Goal: Share content: Share content

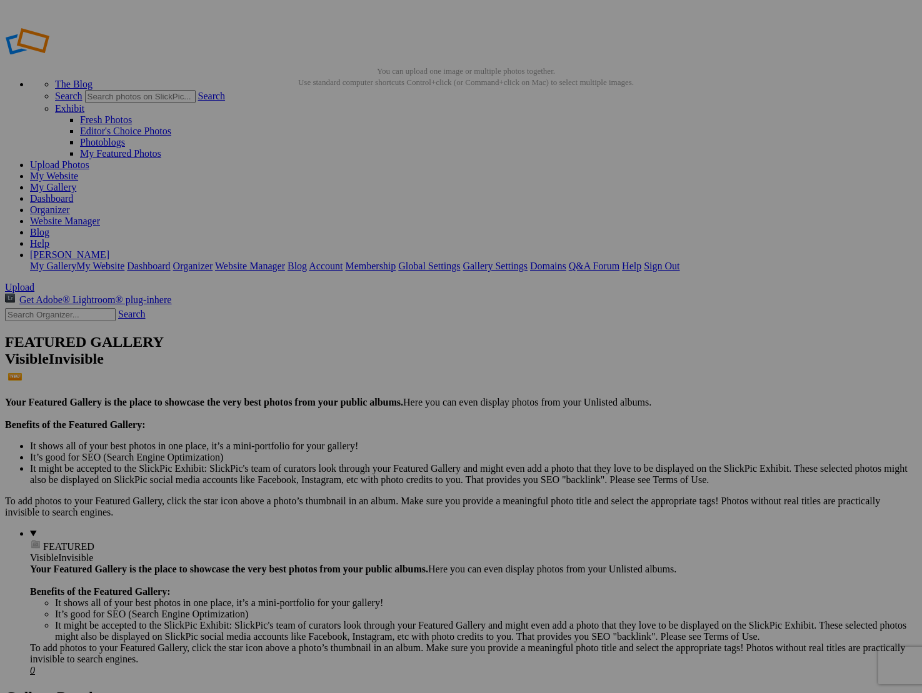
scroll to position [1, 0]
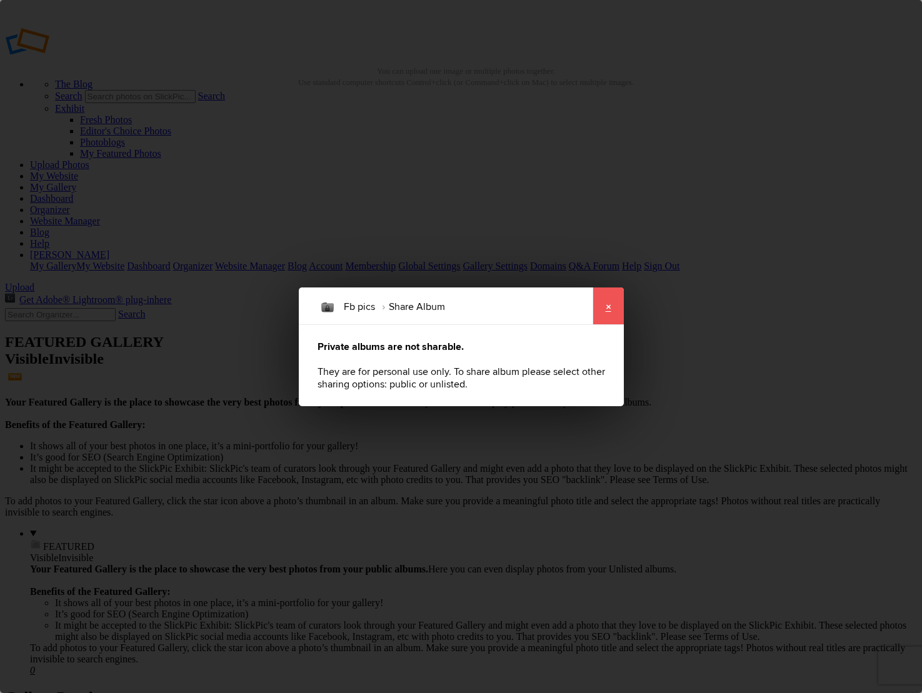
click at [599, 313] on link "×" at bounding box center [607, 305] width 31 height 37
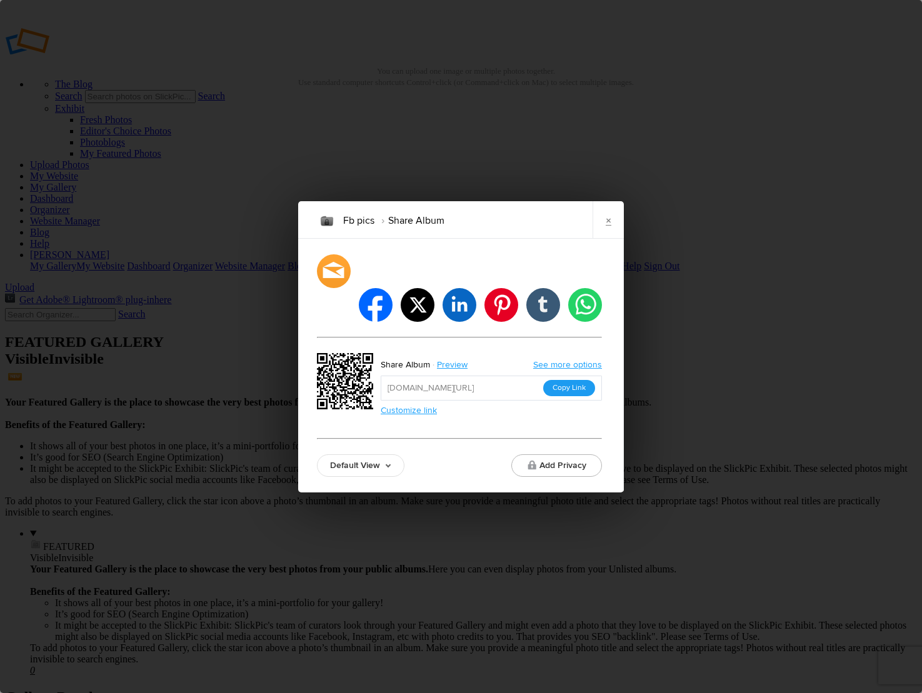
click at [568, 380] on button "Copy Link" at bounding box center [569, 388] width 52 height 16
click at [607, 232] on link "×" at bounding box center [607, 219] width 31 height 37
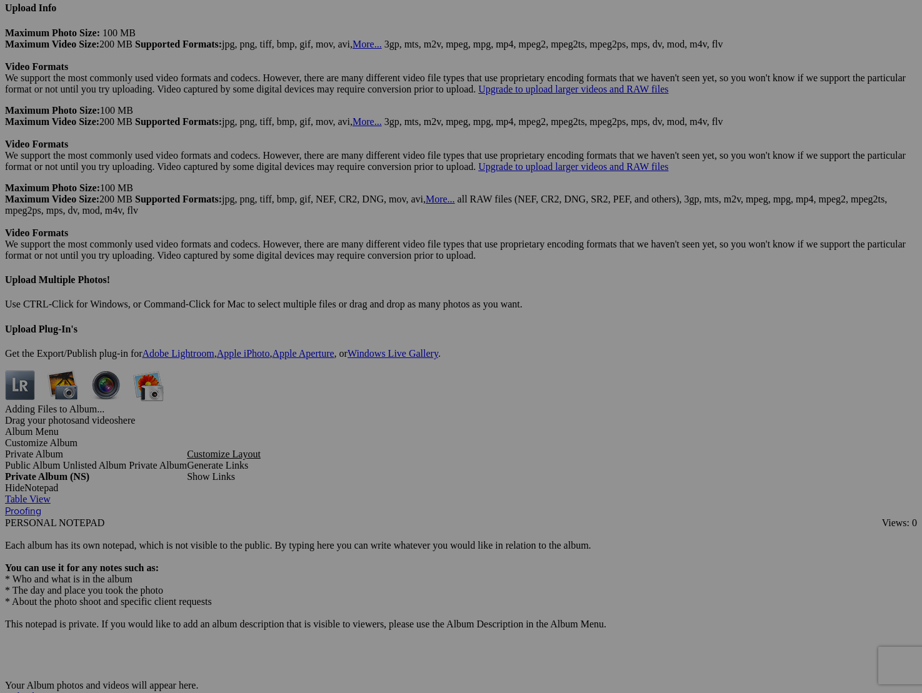
scroll to position [5606, 0]
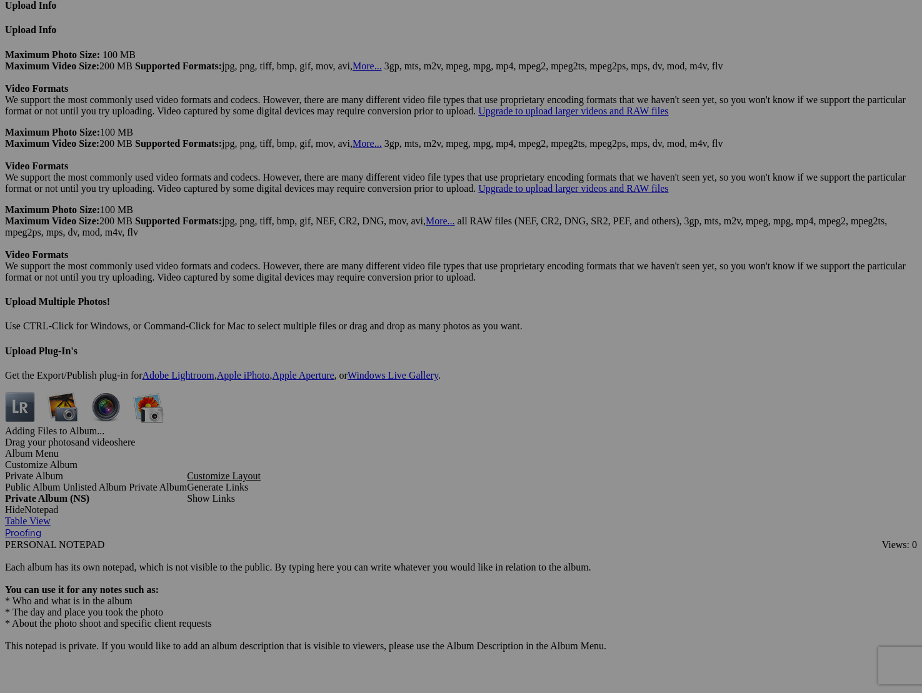
drag, startPoint x: 238, startPoint y: 143, endPoint x: 1076, endPoint y: 439, distance: 888.8
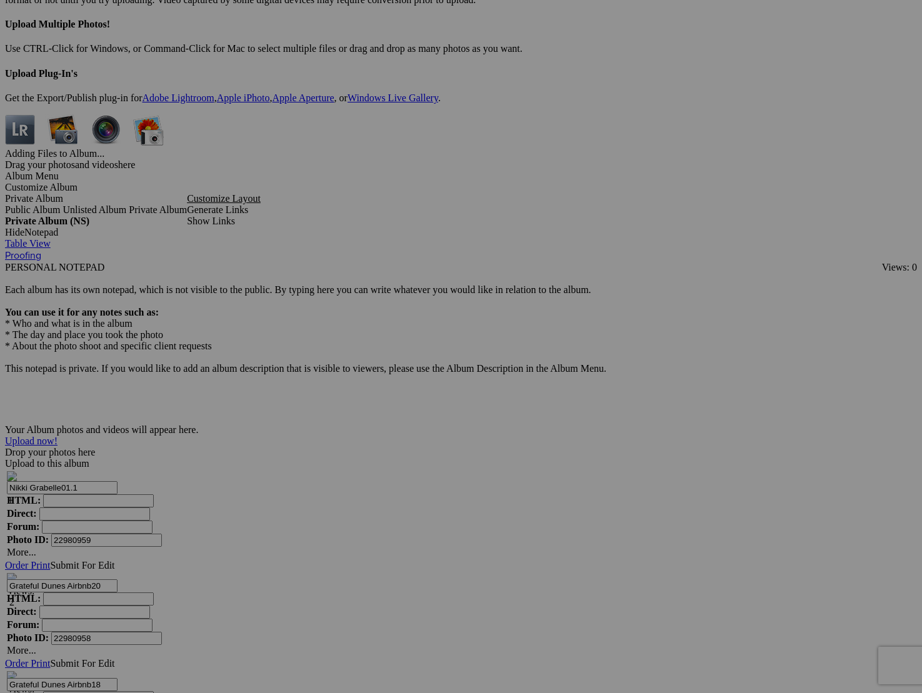
scroll to position [5886, 0]
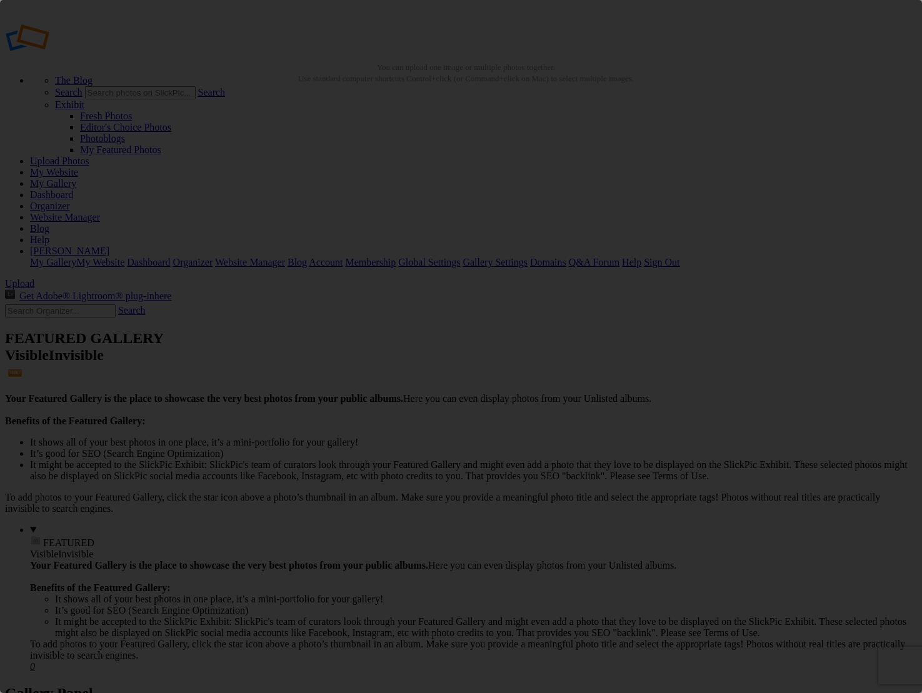
scroll to position [0, 0]
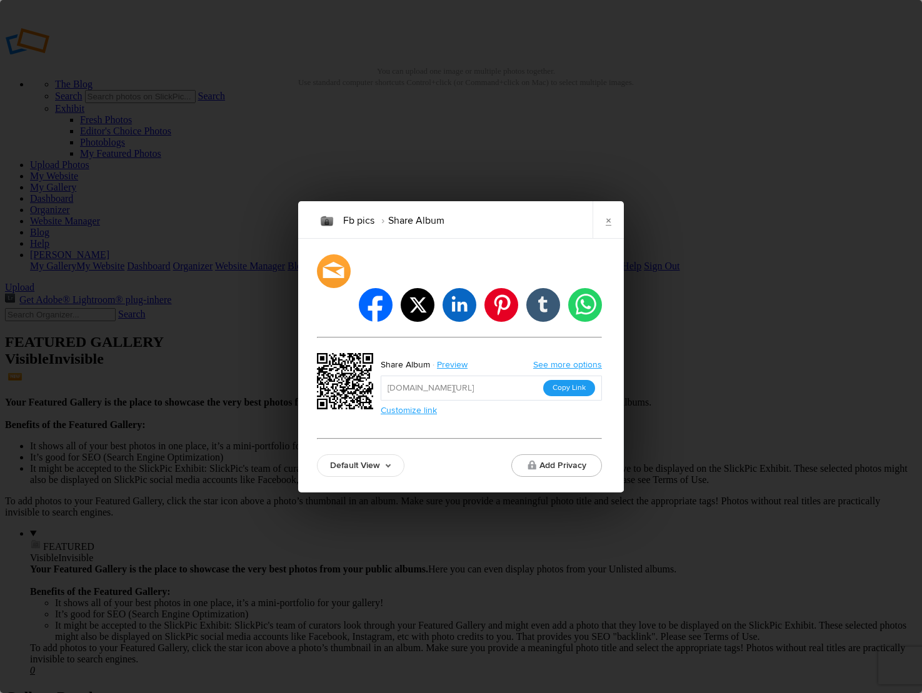
click at [579, 380] on button "Copy Link" at bounding box center [569, 388] width 52 height 16
click at [613, 239] on link "×" at bounding box center [607, 219] width 31 height 37
